Goal: Transaction & Acquisition: Purchase product/service

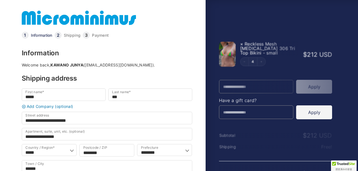
select select "****"
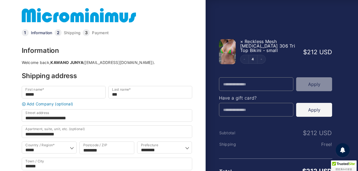
scroll to position [3, 0]
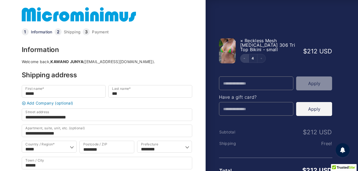
click at [244, 58] on icon "Decrement" at bounding box center [243, 58] width 1 height 0
